Goal: Information Seeking & Learning: Learn about a topic

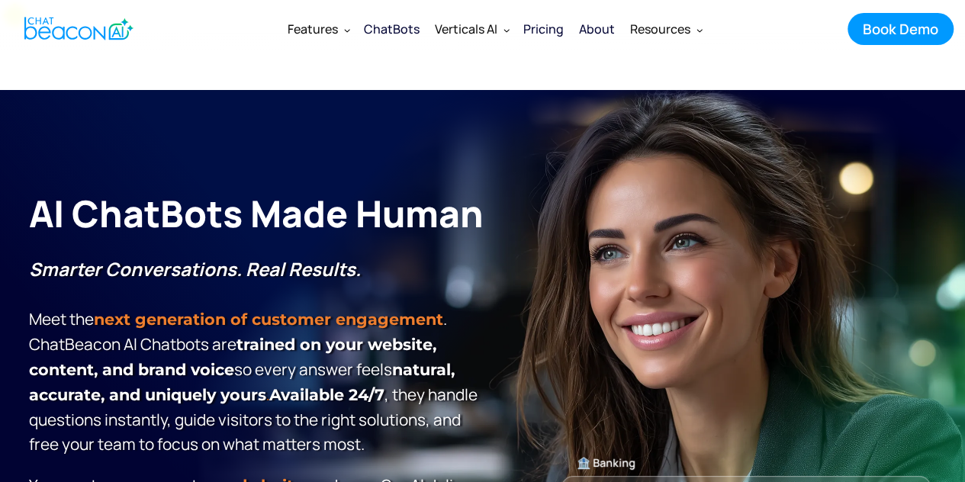
click at [538, 27] on div "Pricing" at bounding box center [543, 28] width 40 height 21
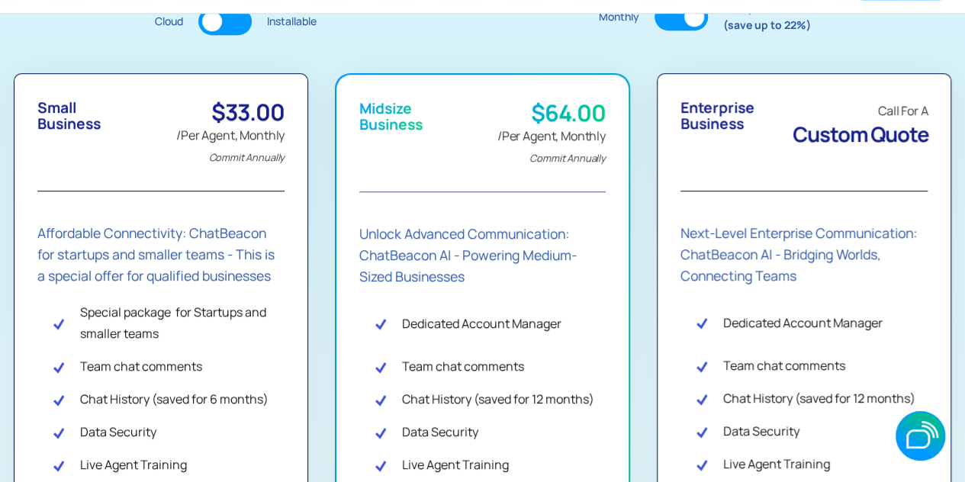
scroll to position [381, 0]
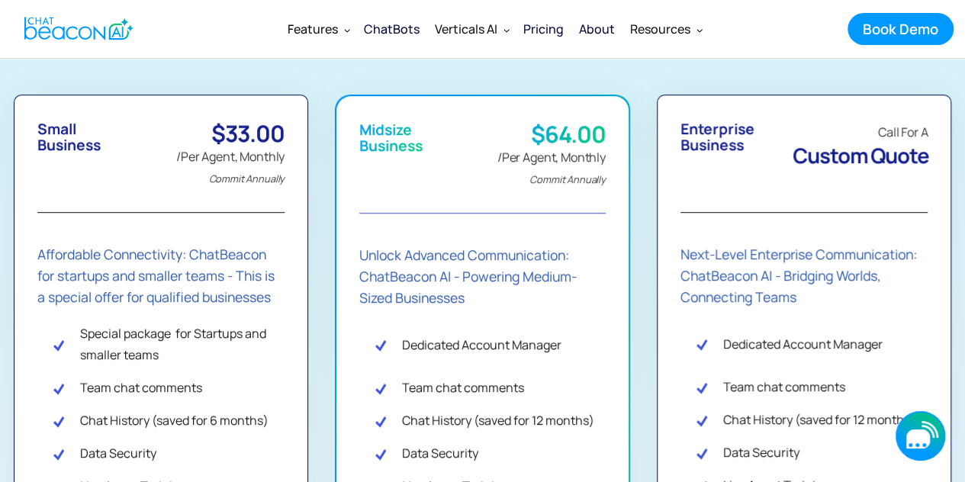
click at [926, 435] on icon "button" at bounding box center [918, 438] width 24 height 19
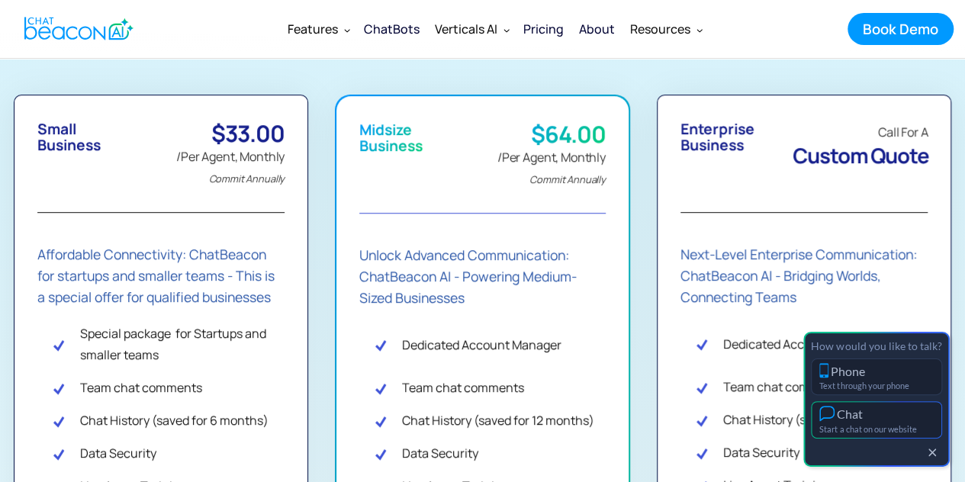
click at [848, 418] on div "Chat" at bounding box center [849, 413] width 26 height 14
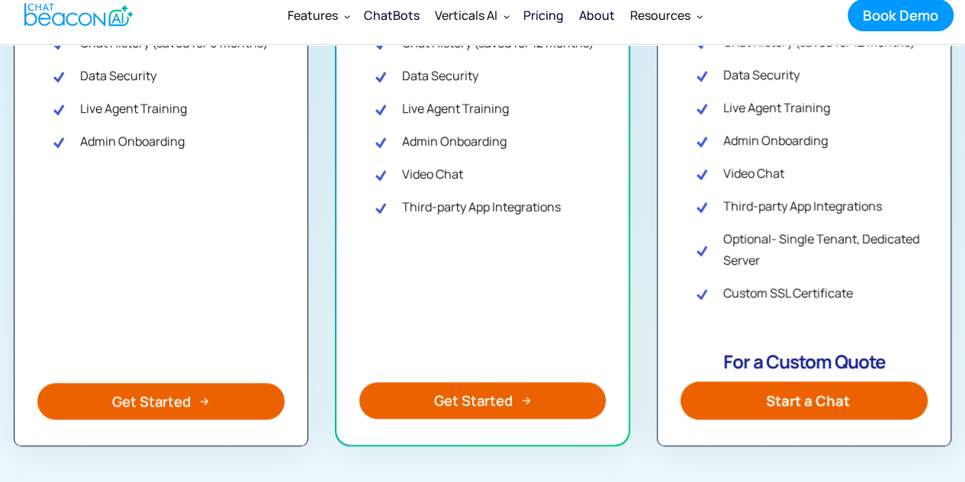
scroll to position [762, 0]
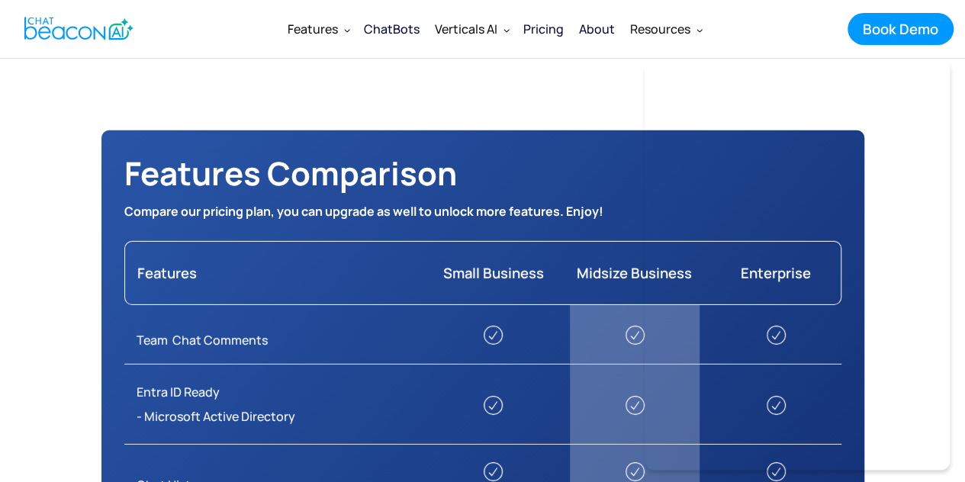
scroll to position [1982, 0]
